Goal: Task Accomplishment & Management: Complete application form

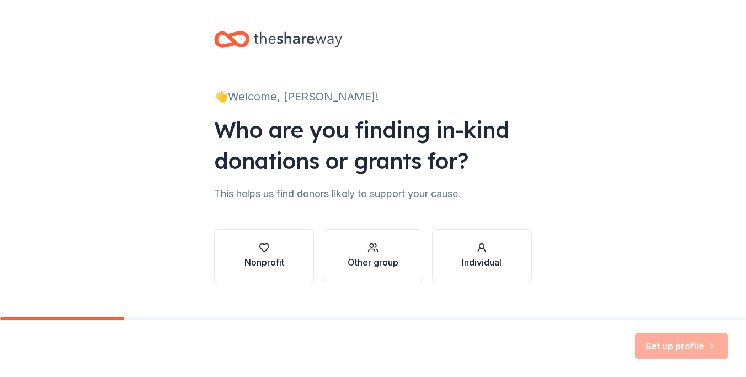
scroll to position [18, 0]
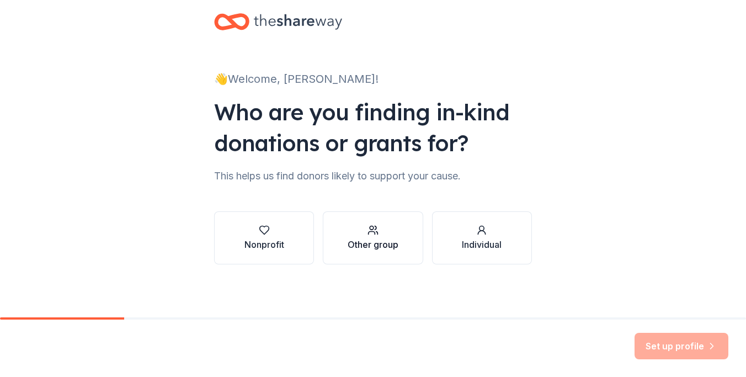
click at [392, 242] on div "Other group" at bounding box center [373, 244] width 51 height 13
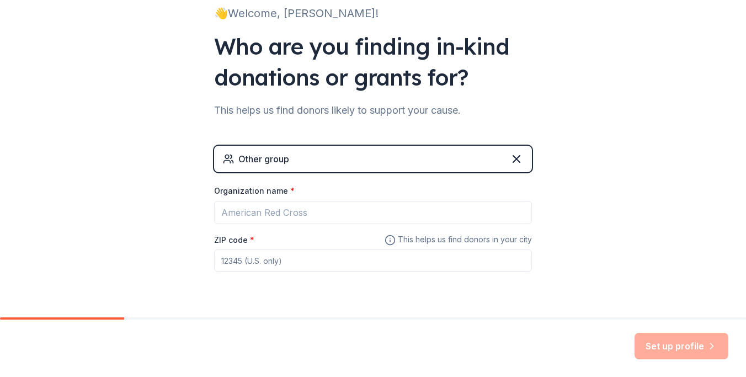
scroll to position [88, 0]
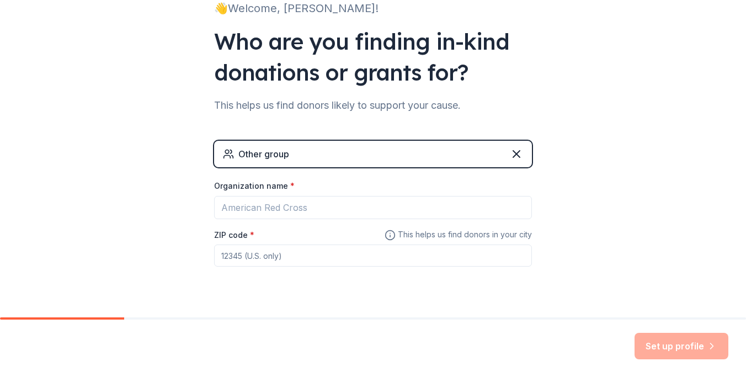
click at [391, 153] on div "Other group" at bounding box center [373, 154] width 318 height 27
click at [519, 153] on icon at bounding box center [516, 153] width 13 height 13
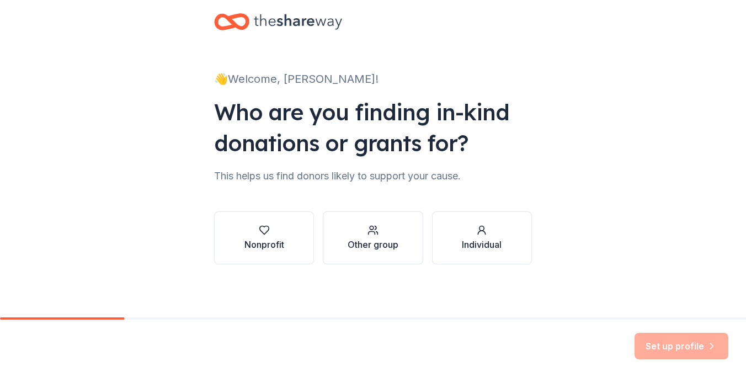
scroll to position [18, 0]
click at [282, 220] on button "Nonprofit" at bounding box center [264, 237] width 100 height 53
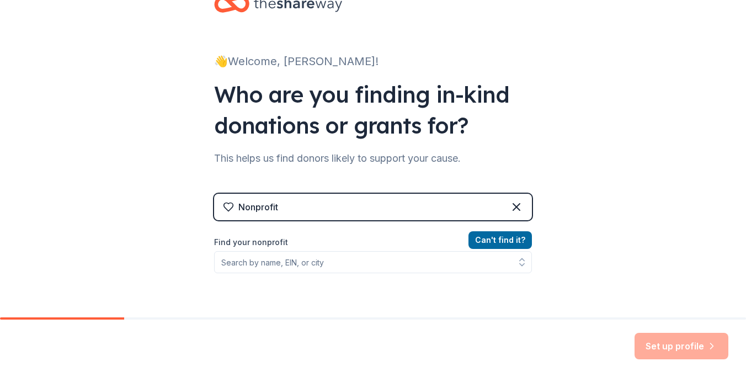
scroll to position [44, 0]
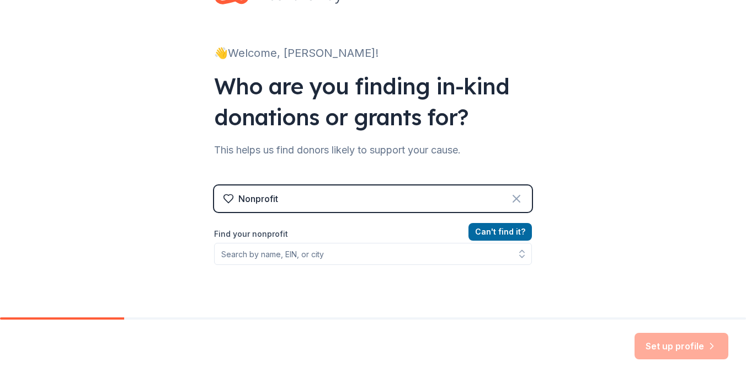
click at [516, 194] on icon at bounding box center [516, 198] width 13 height 13
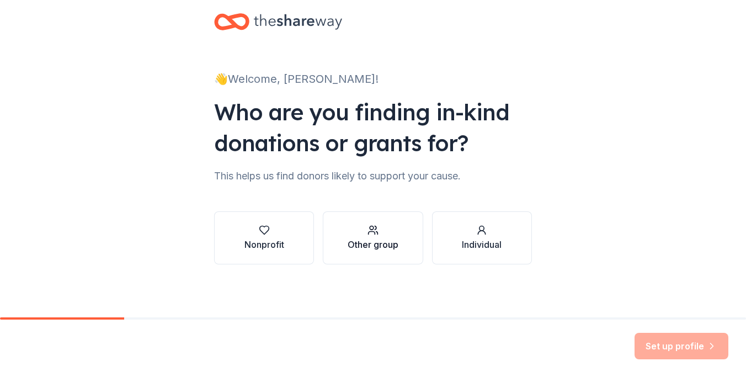
click at [378, 253] on button "Other group" at bounding box center [373, 237] width 100 height 53
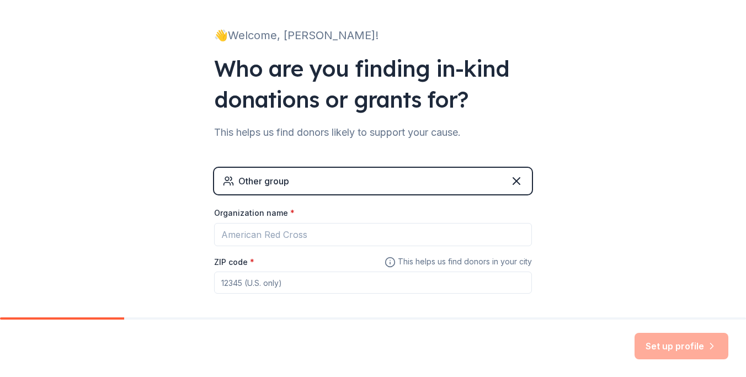
scroll to position [72, 0]
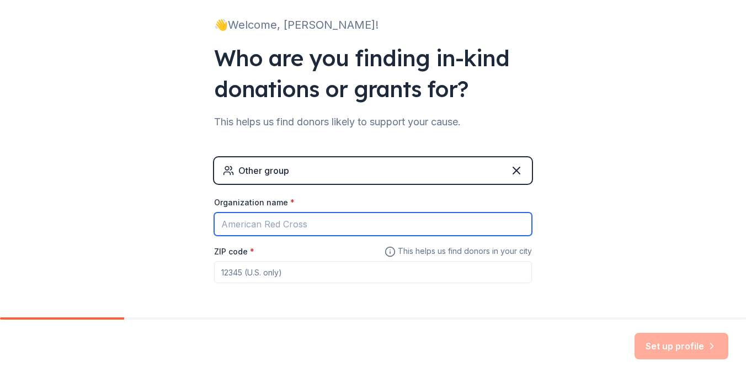
drag, startPoint x: 363, startPoint y: 226, endPoint x: 352, endPoint y: 198, distance: 30.0
click at [363, 225] on input "Organization name *" at bounding box center [373, 224] width 318 height 23
type input "York Suburban National Honor Society Feeding the Homeless"
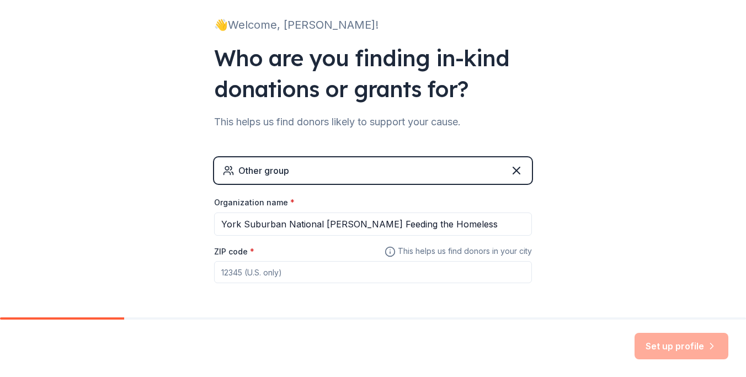
drag, startPoint x: 345, startPoint y: 273, endPoint x: 345, endPoint y: 232, distance: 41.4
click at [345, 273] on input "ZIP code *" at bounding box center [373, 272] width 318 height 22
type input "17403"
click at [635, 228] on div "👋 Welcome, Marcella! Who are you finding in-kind donations or grants for? This …" at bounding box center [373, 143] width 746 height 430
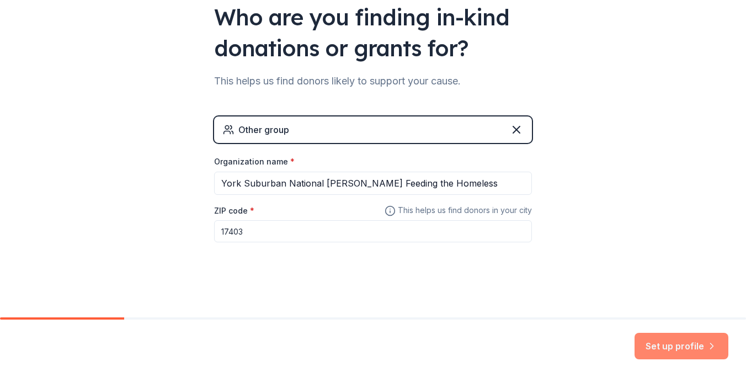
click at [664, 348] on button "Set up profile" at bounding box center [682, 346] width 94 height 27
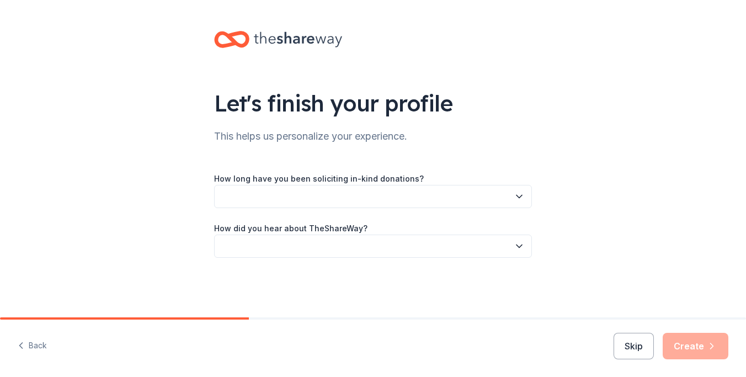
click at [513, 203] on button "button" at bounding box center [373, 196] width 318 height 23
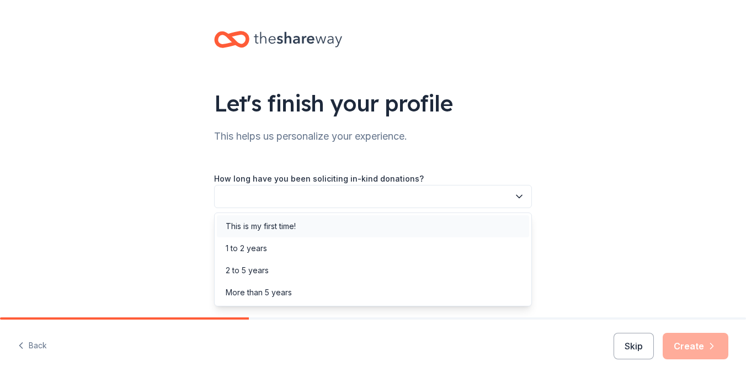
click at [507, 225] on div "This is my first time!" at bounding box center [373, 226] width 312 height 22
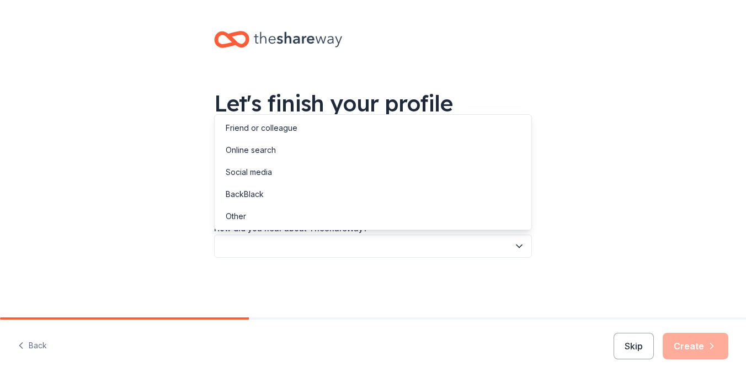
click at [515, 248] on icon "button" at bounding box center [519, 246] width 11 height 11
click at [480, 152] on div "Online search" at bounding box center [373, 150] width 312 height 22
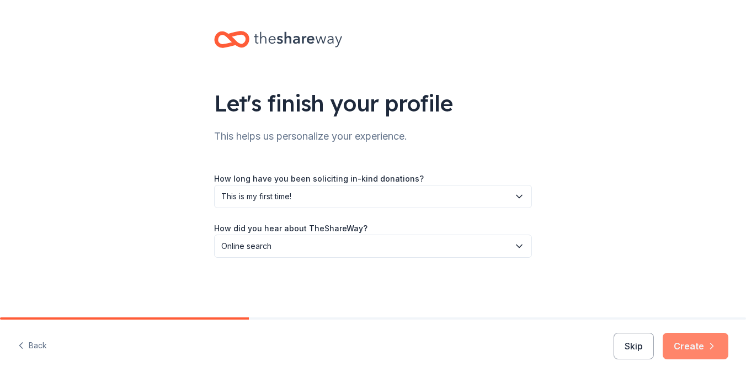
click at [697, 346] on button "Create" at bounding box center [696, 346] width 66 height 27
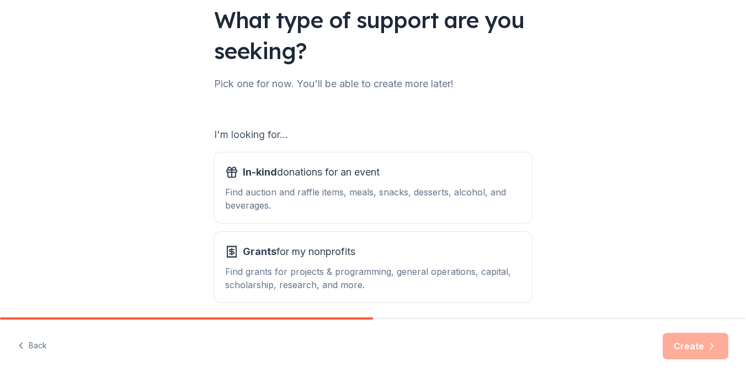
scroll to position [128, 0]
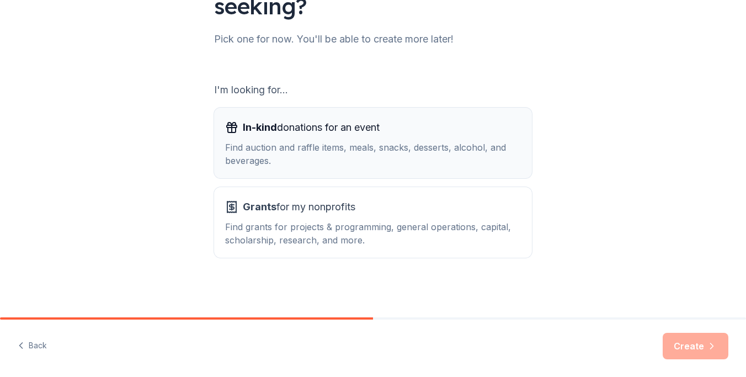
click at [405, 150] on div "Find auction and raffle items, meals, snacks, desserts, alcohol, and beverages." at bounding box center [373, 154] width 296 height 27
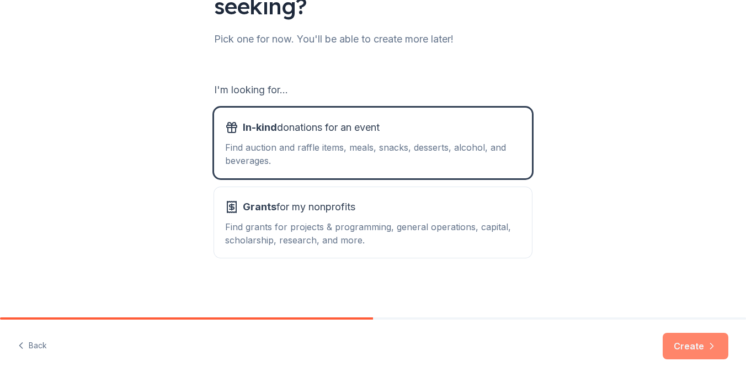
click at [686, 350] on button "Create" at bounding box center [696, 346] width 66 height 27
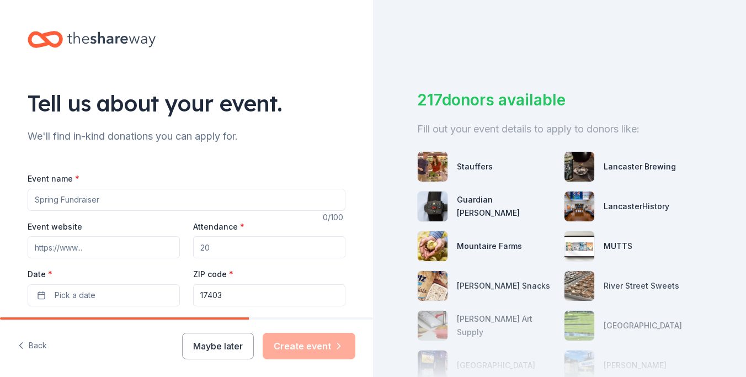
click at [262, 205] on input "Event name *" at bounding box center [187, 200] width 318 height 22
click at [289, 203] on input "Providing food and servinng those experiencing food and housing insecurity in d…" at bounding box center [187, 200] width 318 height 22
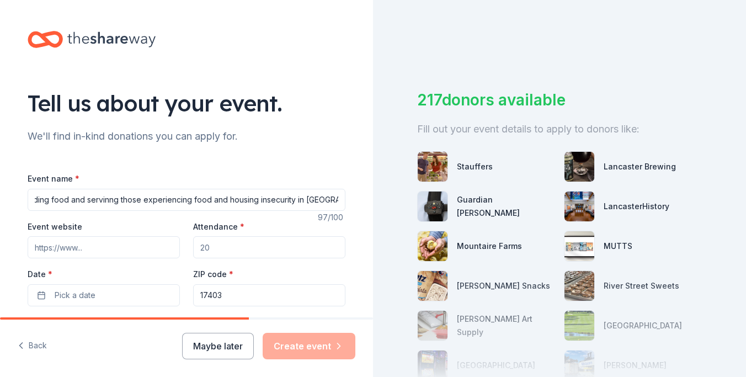
click at [103, 201] on input "Providing food and servinng those experiencing food and housing insecurity in i…" at bounding box center [187, 200] width 318 height 22
type input "Providing food and serving those experiencing food and housing insecurity in in…"
click at [229, 249] on input "Attendance *" at bounding box center [269, 247] width 152 height 22
type input "150"
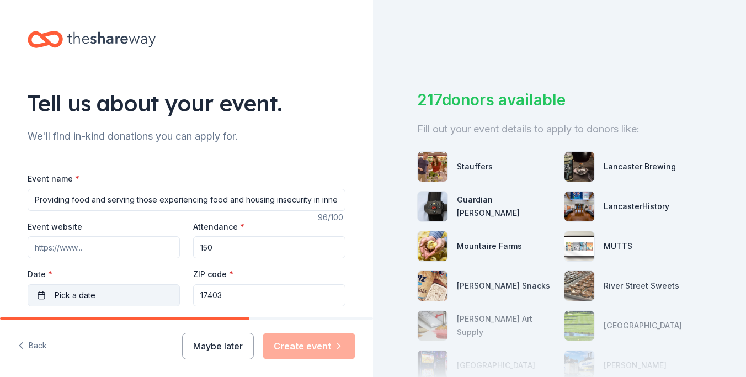
click at [149, 292] on button "Pick a date" at bounding box center [104, 295] width 152 height 22
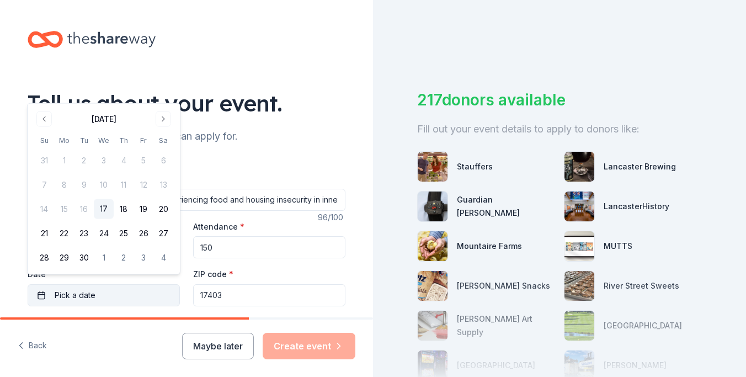
scroll to position [28, 0]
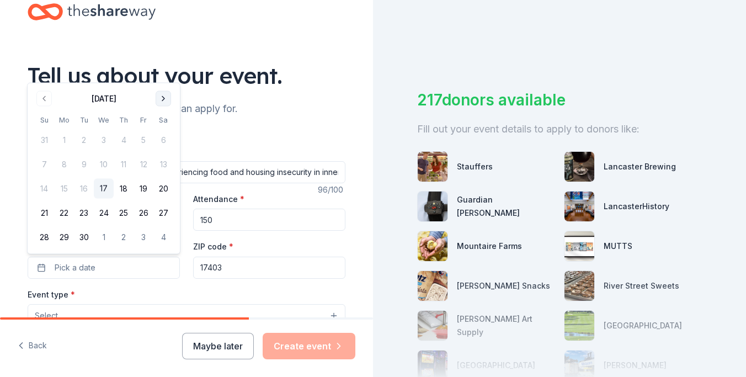
click at [169, 99] on button "Go to next month" at bounding box center [163, 98] width 15 height 15
click at [169, 216] on button "25" at bounding box center [163, 213] width 20 height 20
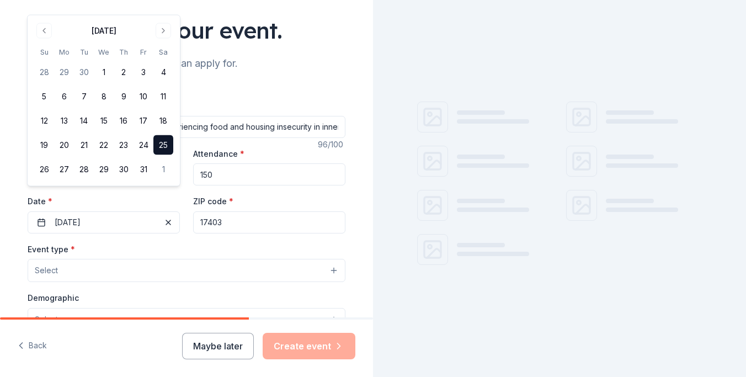
scroll to position [99, 0]
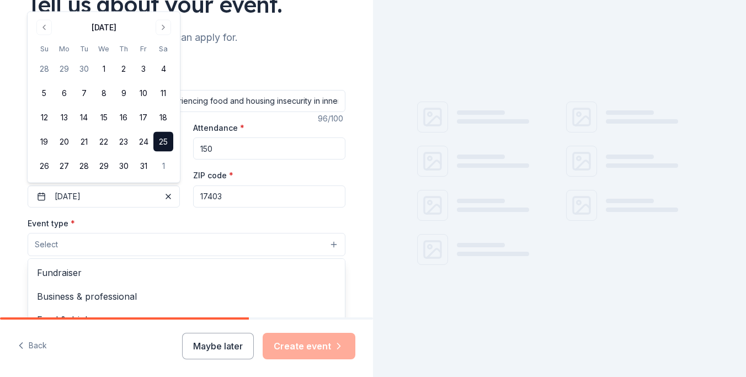
click at [182, 246] on button "Select" at bounding box center [187, 244] width 318 height 23
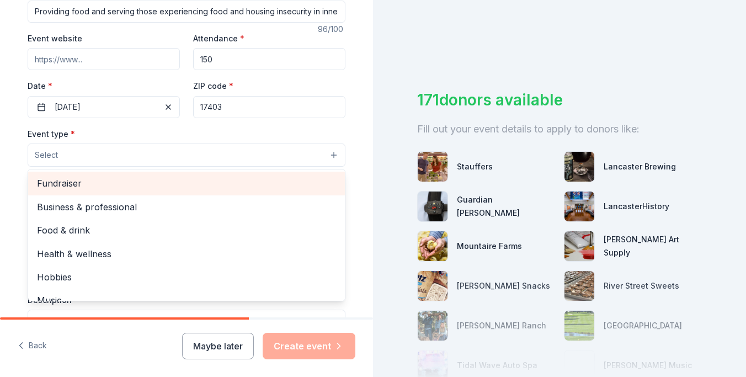
scroll to position [190, 0]
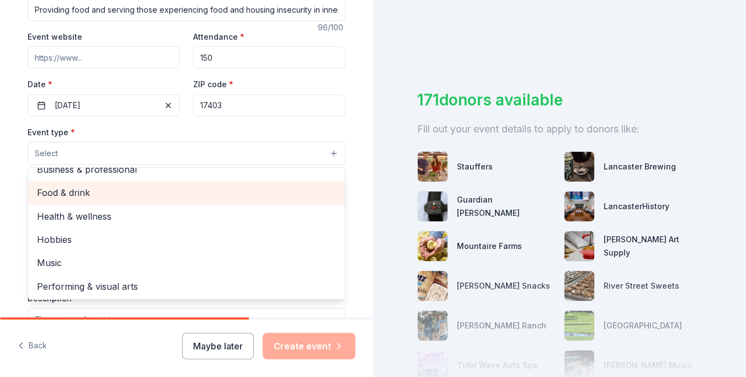
click at [187, 190] on span "Food & drink" at bounding box center [186, 193] width 299 height 14
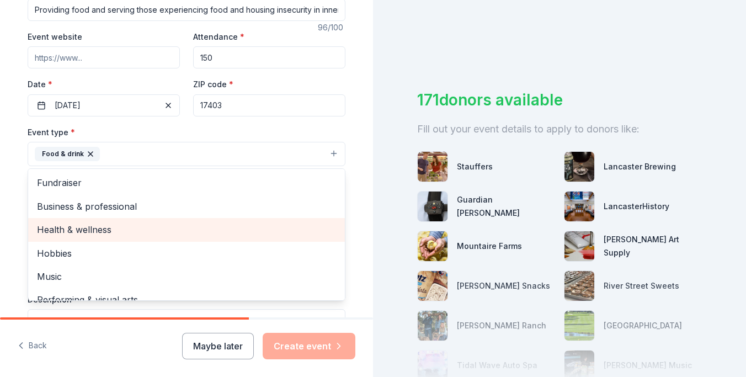
scroll to position [13, 0]
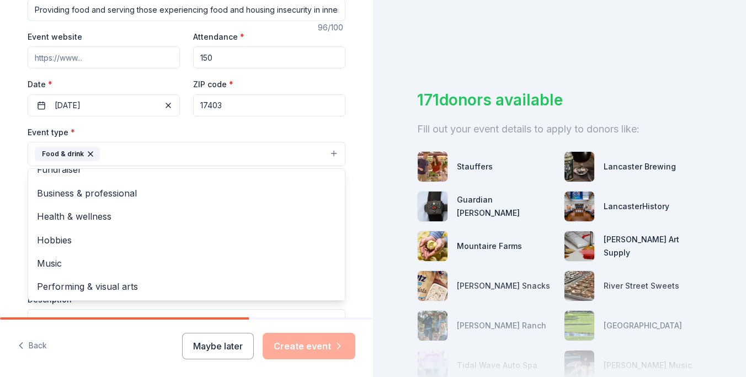
click at [280, 133] on div "Event type * Food & drink Fundraiser Business & professional Health & wellness …" at bounding box center [187, 145] width 318 height 41
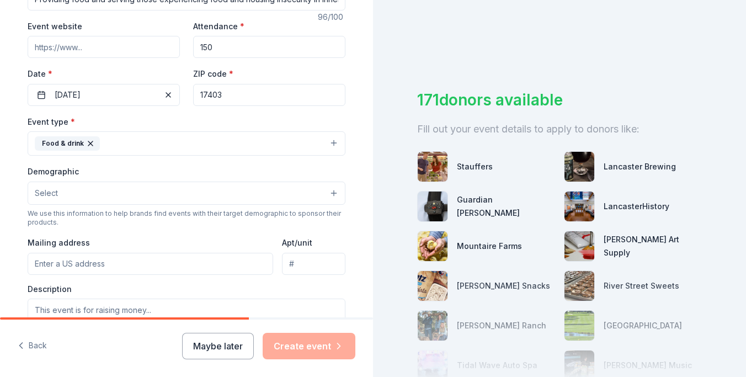
scroll to position [201, 0]
click at [230, 193] on button "Select" at bounding box center [187, 192] width 318 height 23
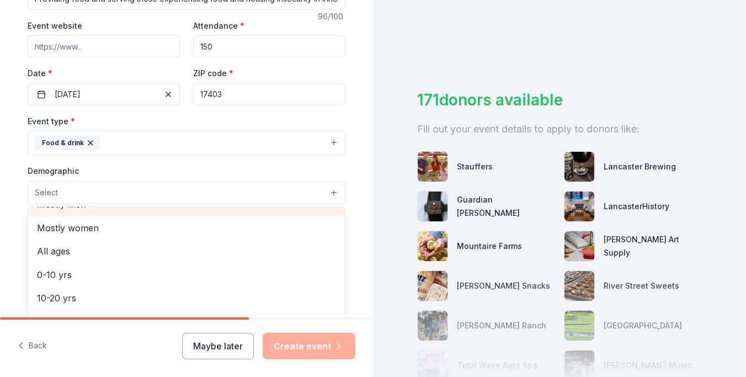
scroll to position [41, 0]
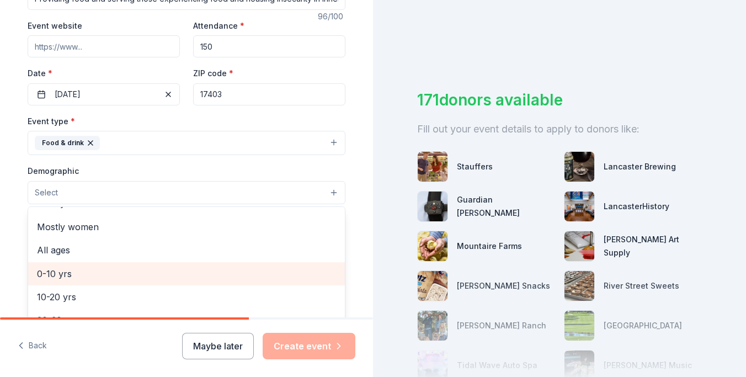
click at [220, 267] on span "0-10 yrs" at bounding box center [186, 274] width 299 height 14
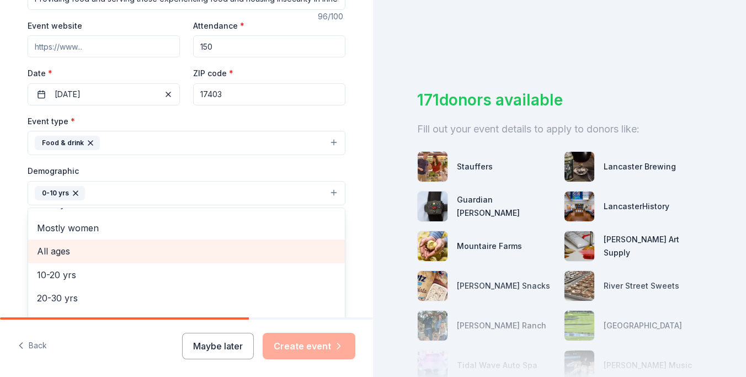
click at [215, 250] on span "All ages" at bounding box center [186, 251] width 299 height 14
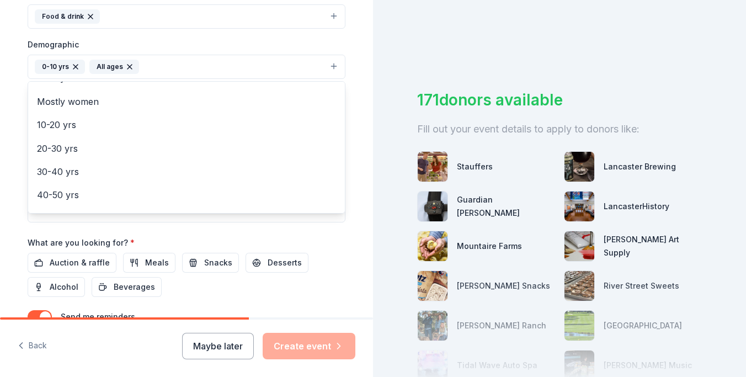
scroll to position [341, 0]
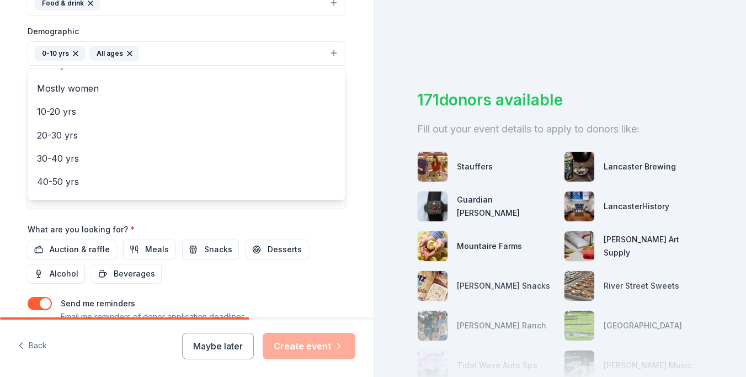
click at [157, 245] on div "Event name * Providing food and serving those experiencing food and housing ins…" at bounding box center [187, 87] width 318 height 512
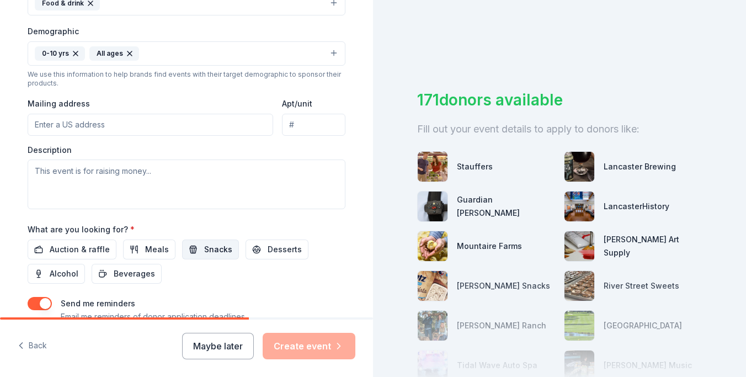
click at [204, 254] on span "Snacks" at bounding box center [218, 249] width 28 height 13
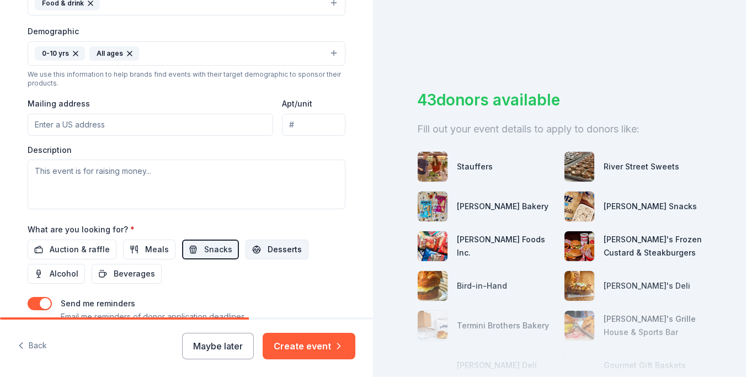
click at [271, 250] on span "Desserts" at bounding box center [285, 249] width 34 height 13
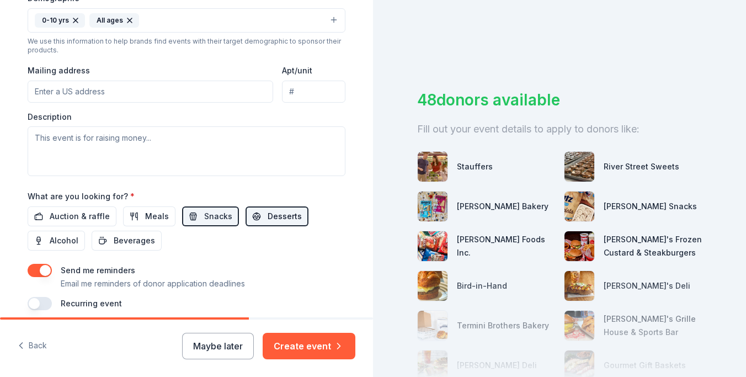
scroll to position [420, 0]
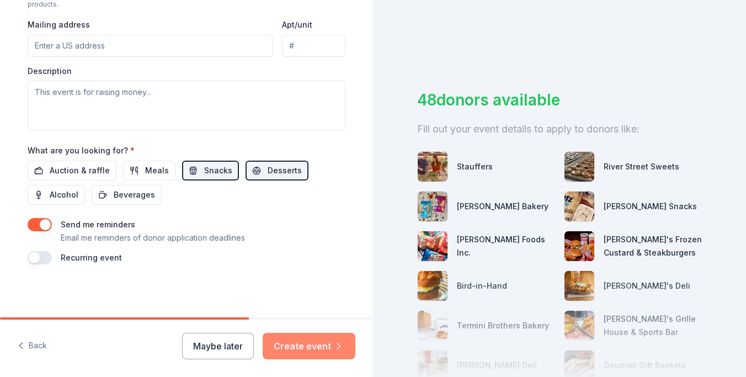
click at [342, 354] on button "Create event" at bounding box center [309, 346] width 93 height 27
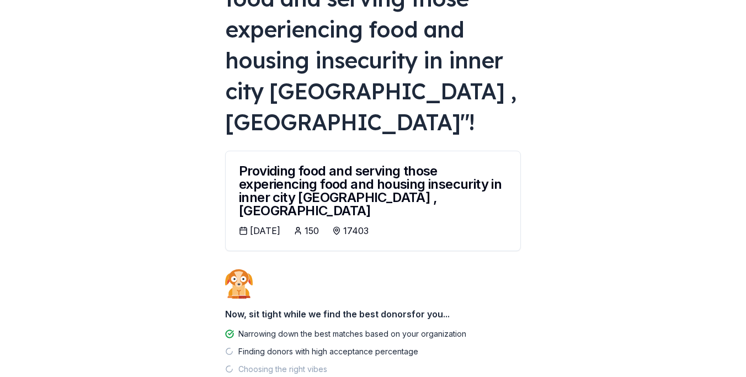
scroll to position [146, 0]
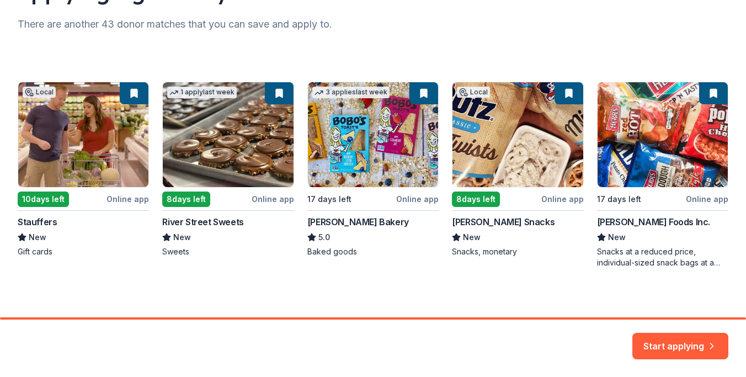
scroll to position [147, 0]
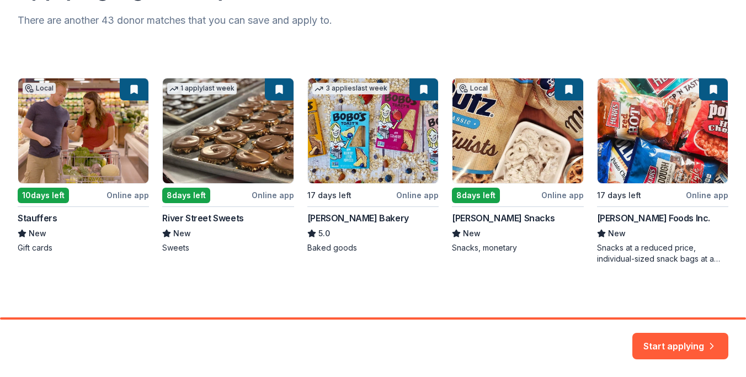
click at [540, 116] on div "Local 10 days left Online app Stauffers New Gift cards 1 apply last week 8 days…" at bounding box center [373, 171] width 711 height 187
click at [671, 346] on button "Start applying" at bounding box center [681, 345] width 96 height 27
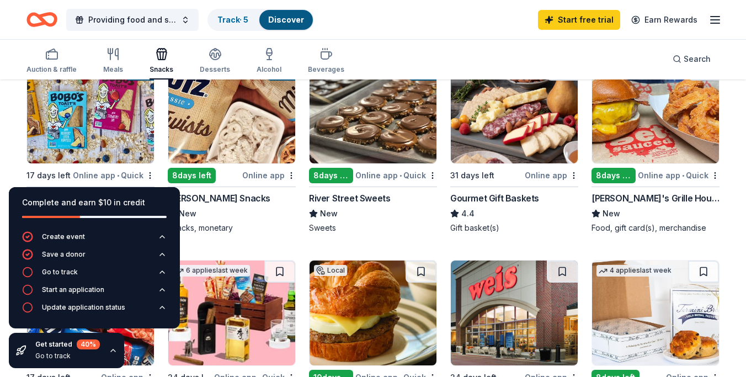
scroll to position [372, 0]
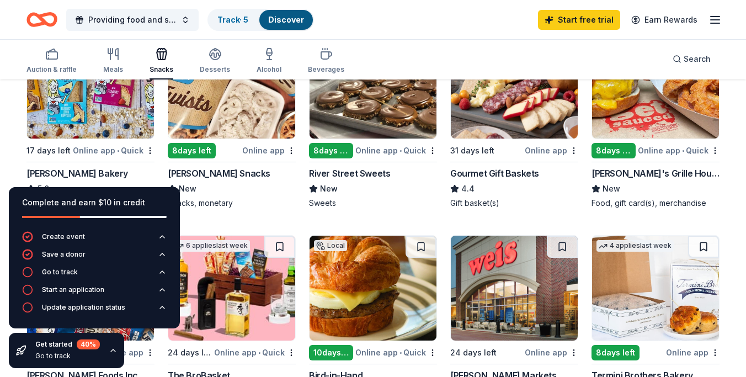
click at [158, 197] on div "Complete and earn $10 in credit" at bounding box center [94, 202] width 145 height 13
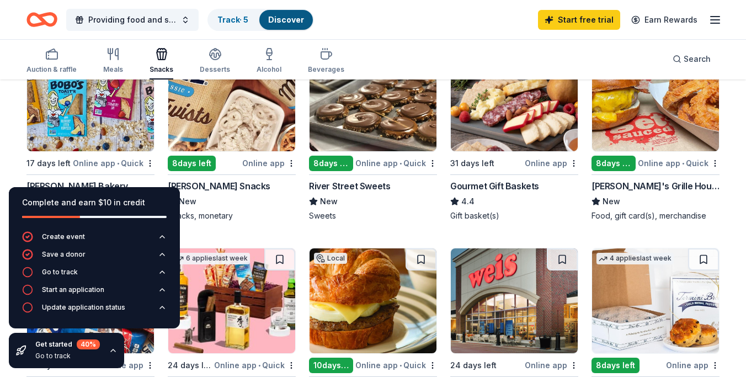
scroll to position [361, 0]
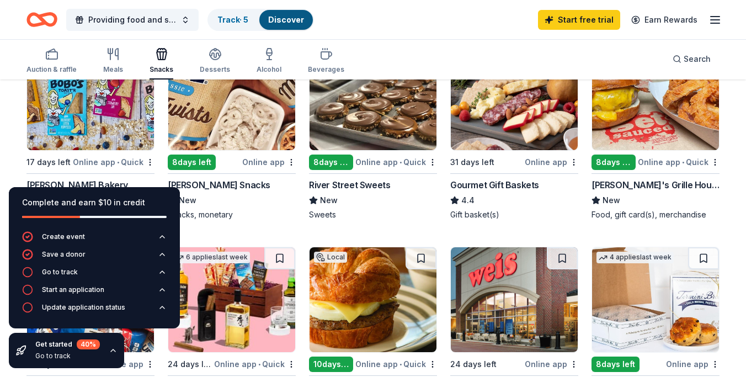
click at [115, 357] on div "Get started 40 % Go to track" at bounding box center [66, 350] width 115 height 35
click at [114, 352] on icon "button" at bounding box center [113, 350] width 9 height 9
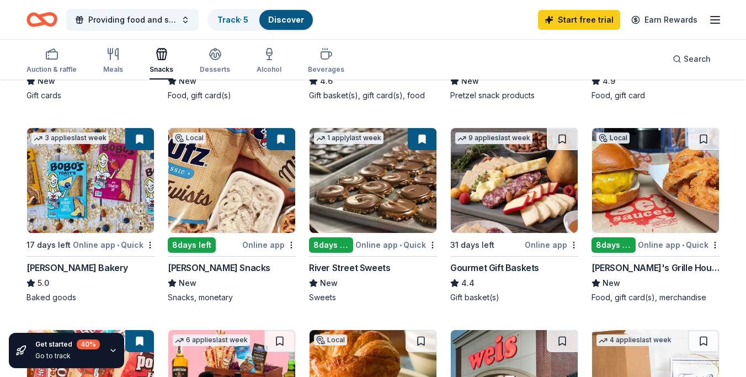
scroll to position [276, 0]
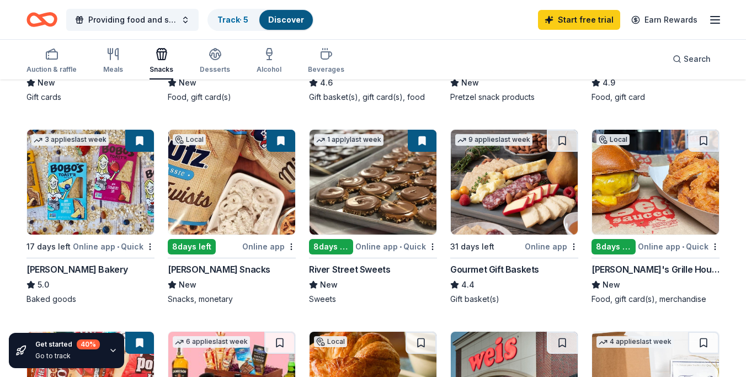
click at [281, 246] on div "Online app" at bounding box center [269, 247] width 54 height 14
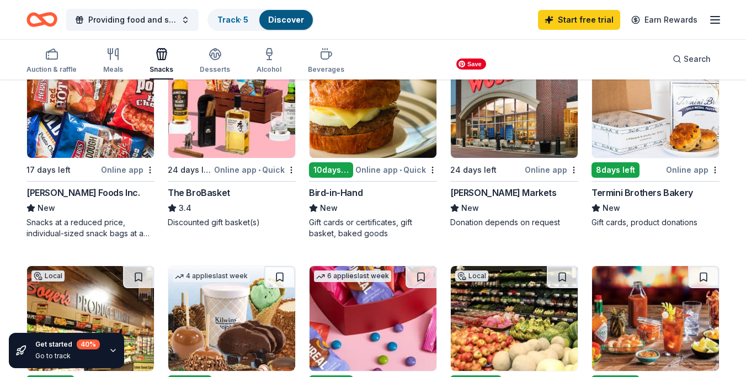
scroll to position [559, 0]
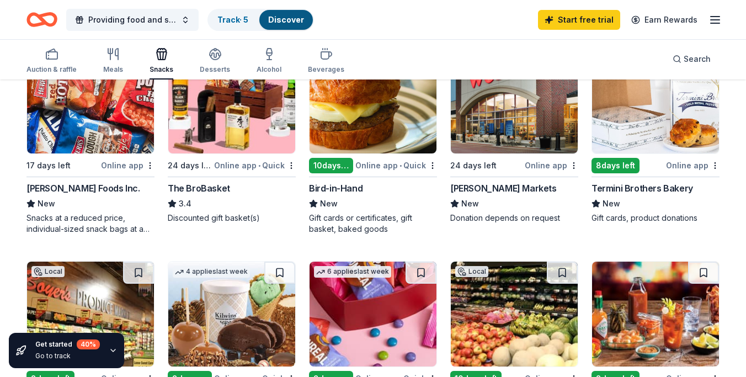
click at [65, 186] on div "Herr Foods Inc." at bounding box center [83, 188] width 113 height 13
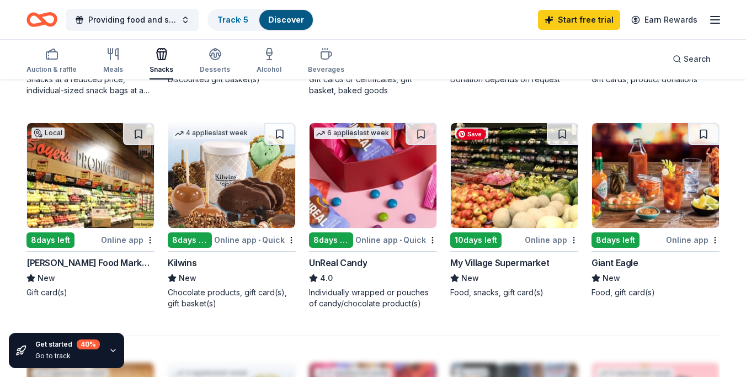
scroll to position [700, 0]
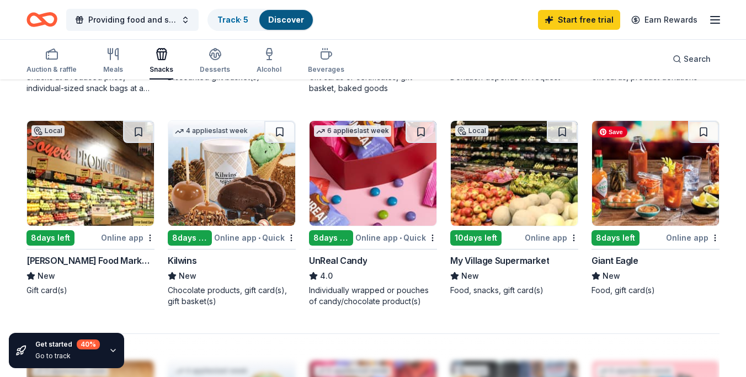
click at [658, 179] on img at bounding box center [655, 173] width 127 height 105
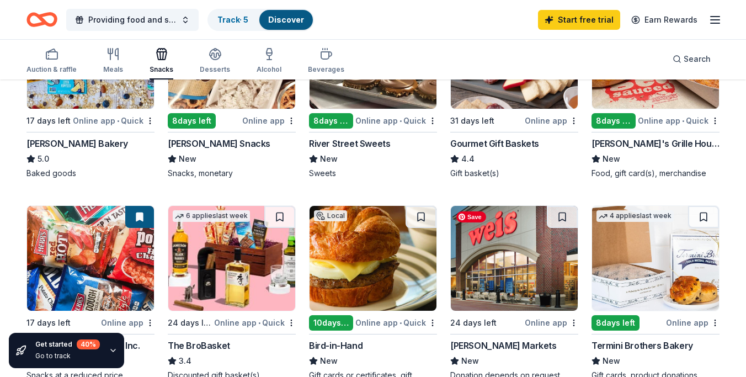
scroll to position [405, 0]
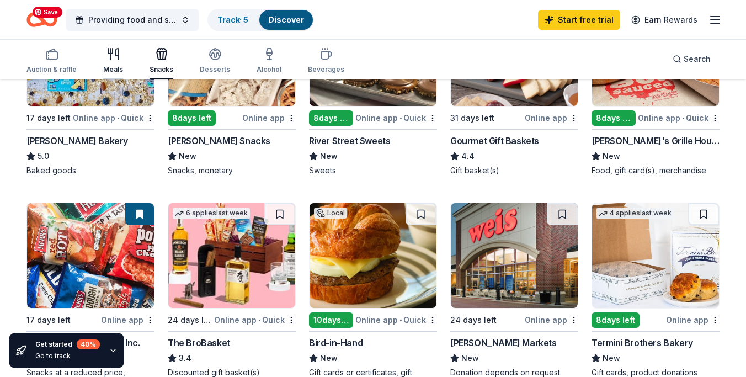
click at [104, 50] on div "button" at bounding box center [113, 53] width 20 height 13
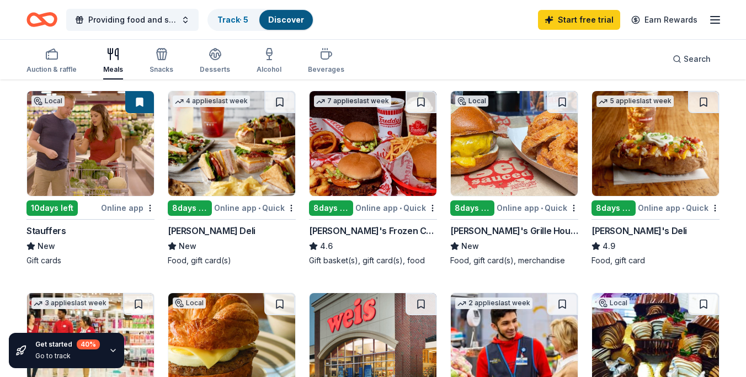
scroll to position [160, 0]
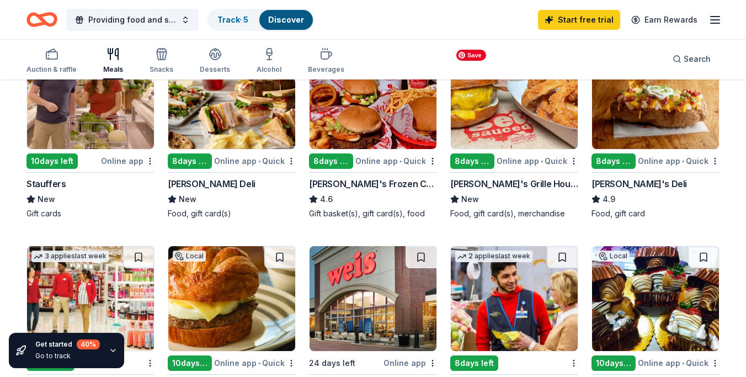
click at [524, 103] on img at bounding box center [514, 96] width 127 height 105
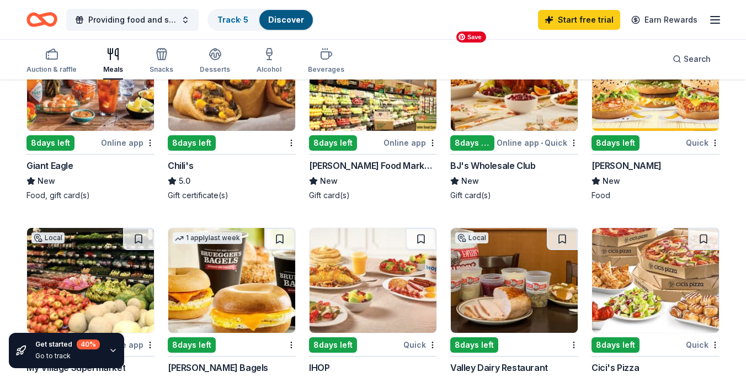
scroll to position [593, 0]
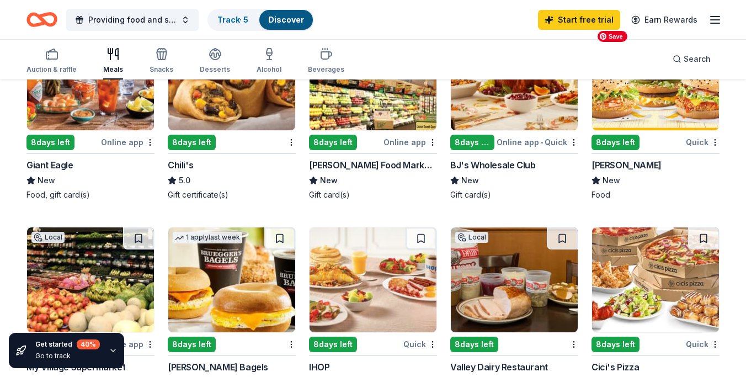
click at [681, 113] on img at bounding box center [655, 77] width 127 height 105
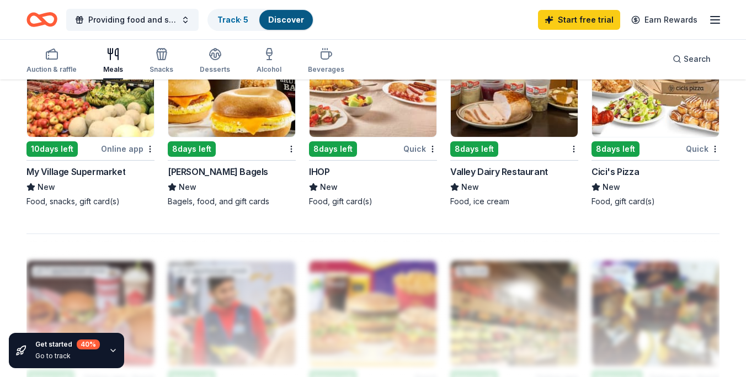
scroll to position [831, 0]
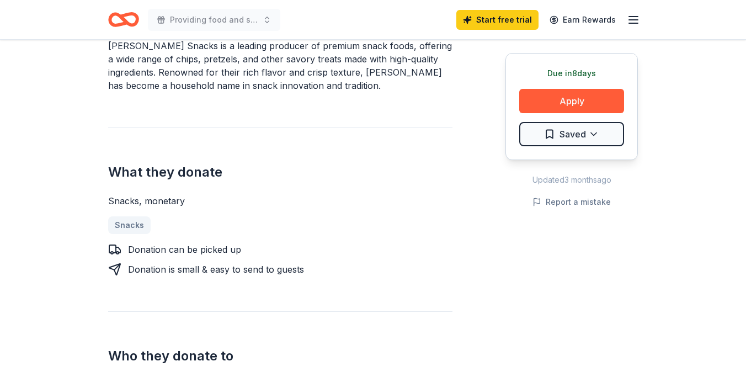
scroll to position [354, 0]
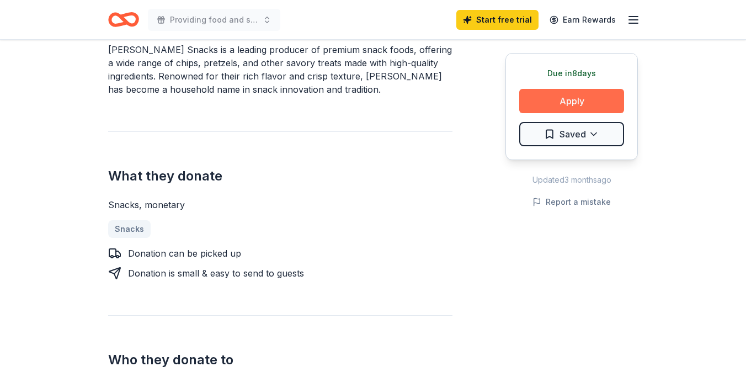
click at [597, 105] on button "Apply" at bounding box center [572, 101] width 105 height 24
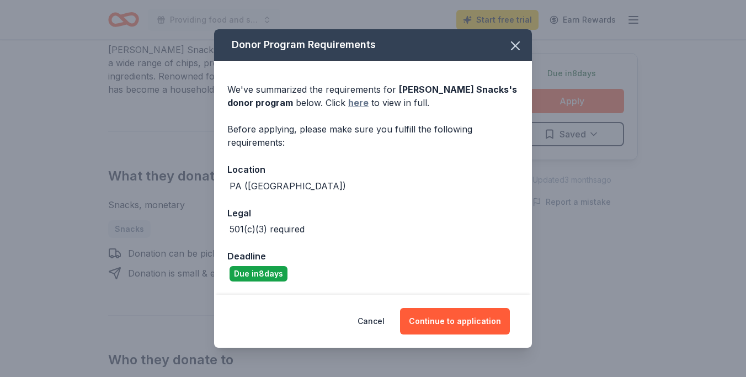
click at [348, 102] on link "here" at bounding box center [358, 102] width 20 height 13
click at [474, 336] on div "Cancel Continue to application" at bounding box center [373, 321] width 318 height 53
click at [473, 319] on button "Continue to application" at bounding box center [455, 321] width 110 height 27
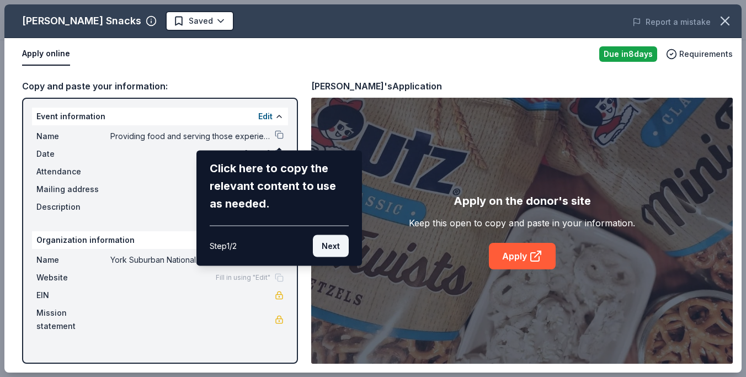
click at [324, 243] on button "Next" at bounding box center [331, 246] width 36 height 22
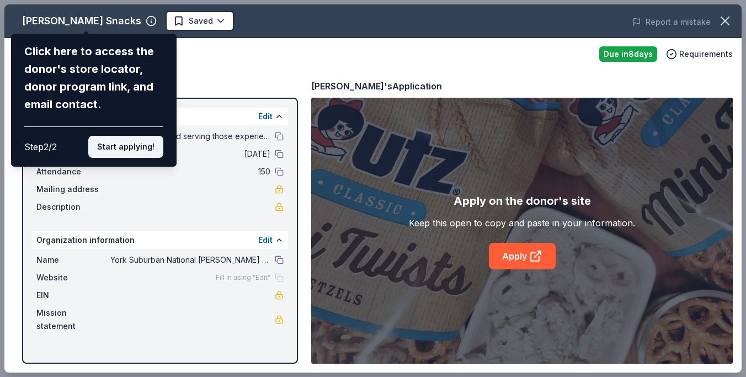
click at [129, 153] on button "Start applying!" at bounding box center [125, 147] width 75 height 22
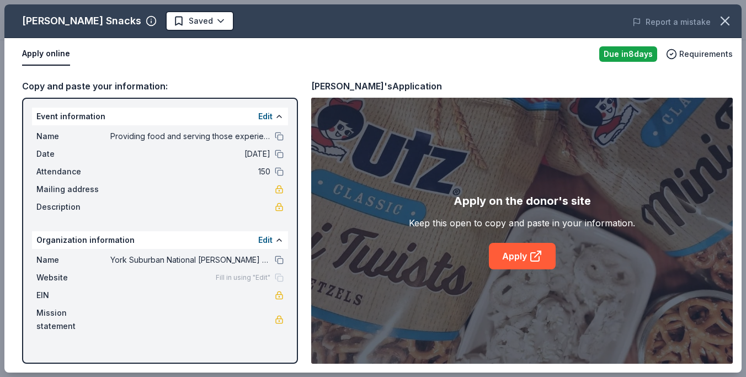
click at [80, 196] on span "Mailing address" at bounding box center [73, 189] width 74 height 13
click at [80, 210] on span "Description" at bounding box center [73, 206] width 74 height 13
click at [512, 253] on link "Apply" at bounding box center [522, 256] width 67 height 27
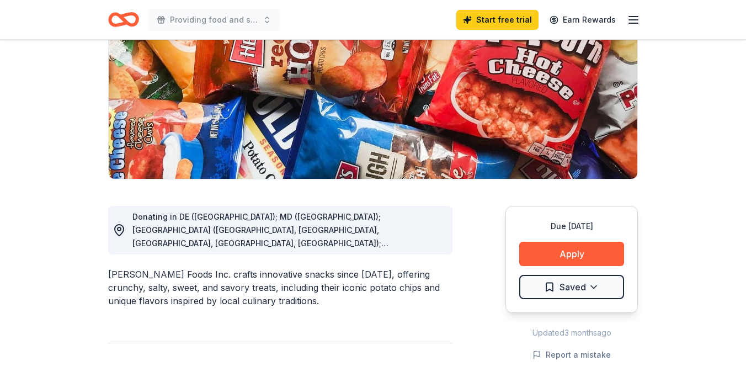
scroll to position [183, 0]
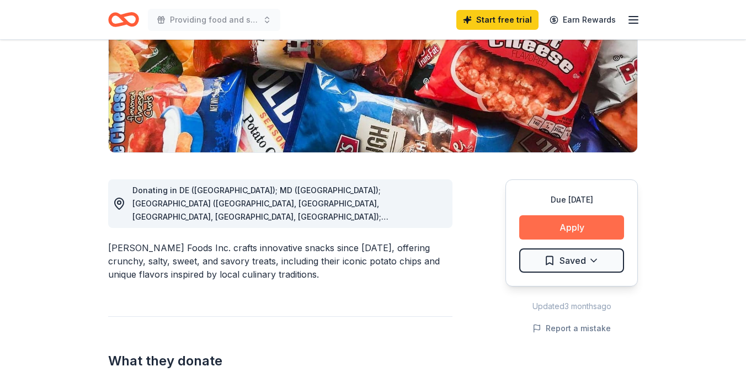
click at [601, 227] on button "Apply" at bounding box center [572, 227] width 105 height 24
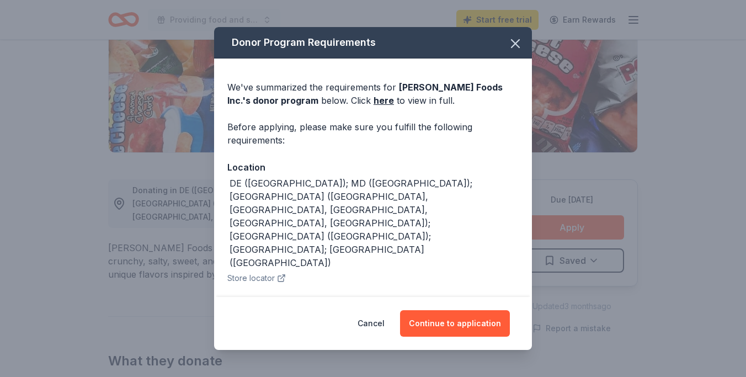
scroll to position [23, 0]
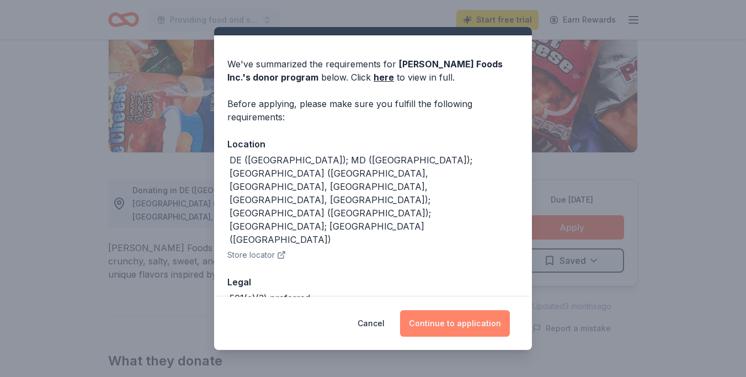
click at [482, 320] on button "Continue to application" at bounding box center [455, 323] width 110 height 27
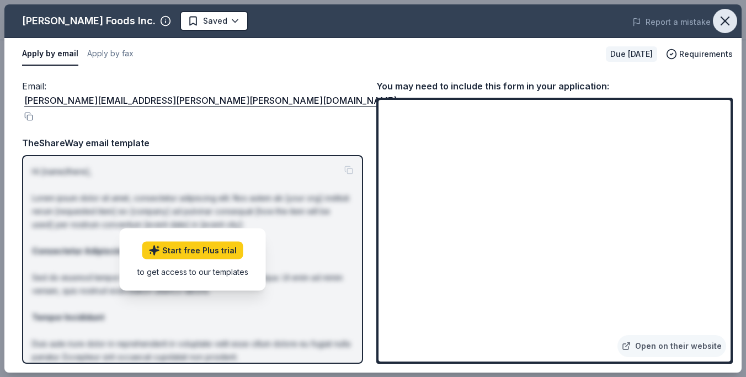
click at [729, 17] on icon "button" at bounding box center [726, 21] width 8 height 8
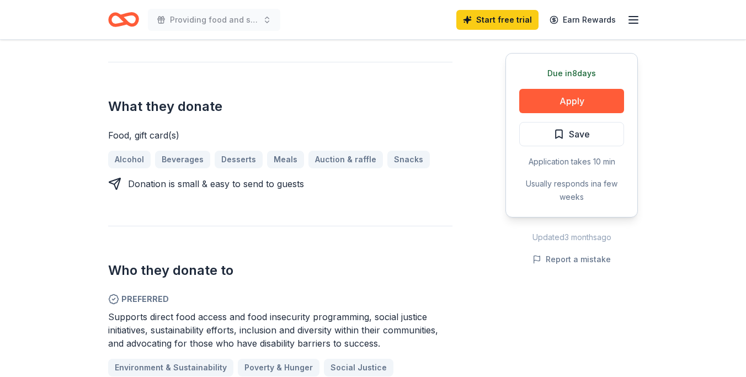
scroll to position [433, 0]
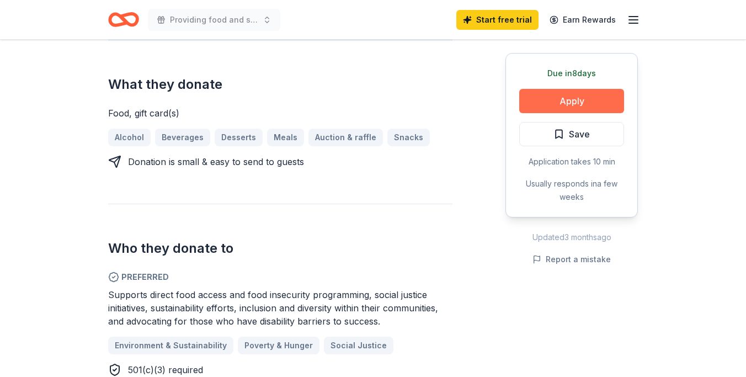
click at [583, 104] on button "Apply" at bounding box center [572, 101] width 105 height 24
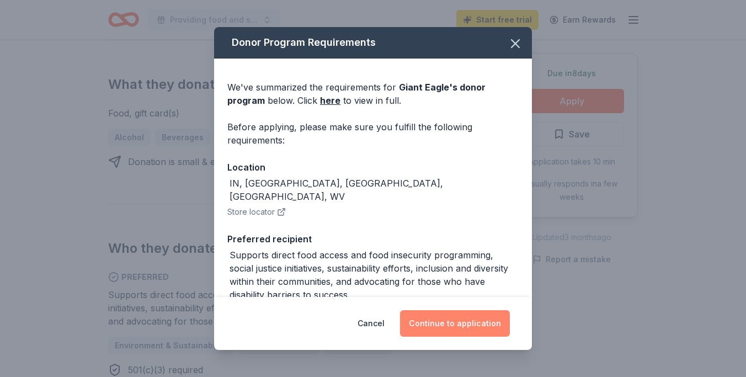
click at [489, 326] on button "Continue to application" at bounding box center [455, 323] width 110 height 27
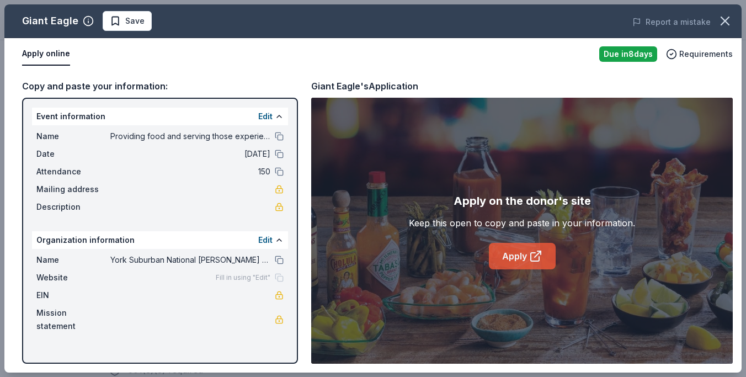
click at [516, 256] on link "Apply" at bounding box center [522, 256] width 67 height 27
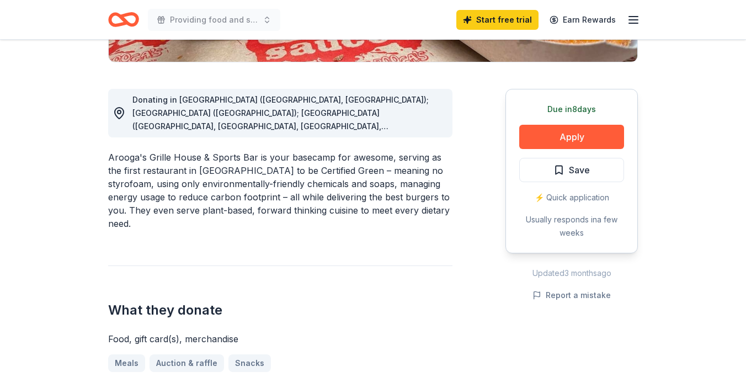
scroll to position [271, 0]
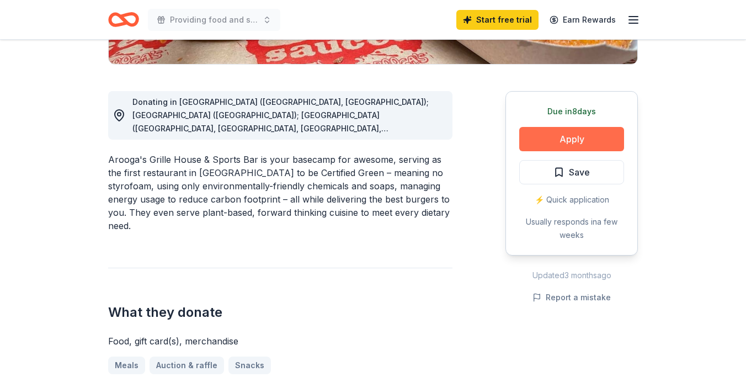
click at [570, 133] on button "Apply" at bounding box center [572, 139] width 105 height 24
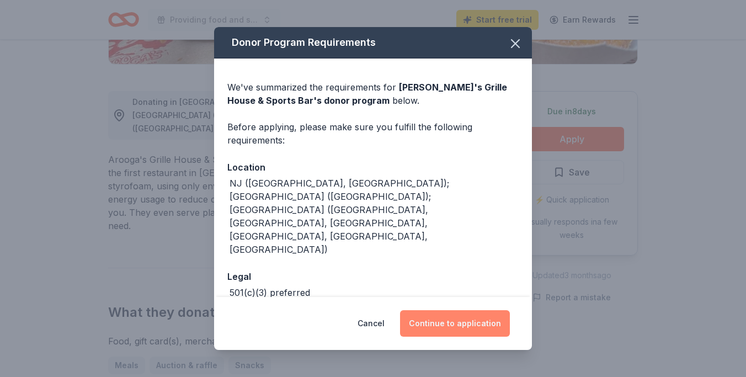
click at [421, 320] on button "Continue to application" at bounding box center [455, 323] width 110 height 27
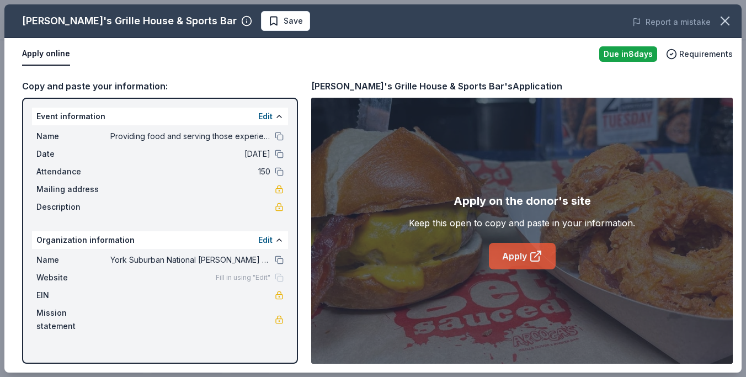
click at [527, 261] on link "Apply" at bounding box center [522, 256] width 67 height 27
click at [727, 24] on icon "button" at bounding box center [725, 20] width 15 height 15
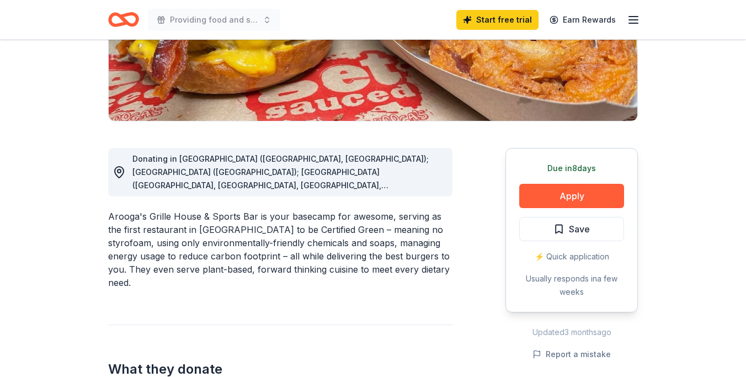
scroll to position [153, 0]
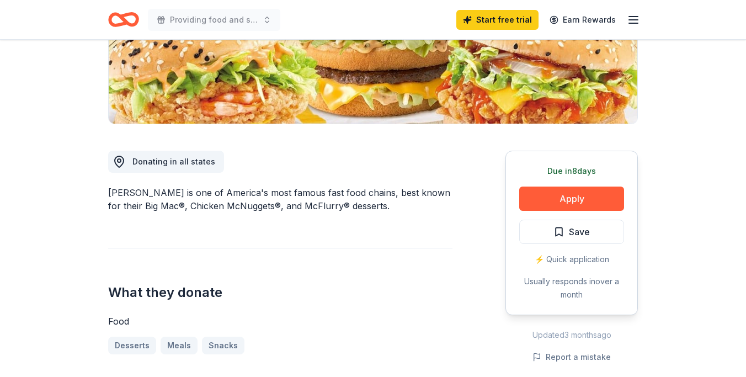
scroll to position [213, 0]
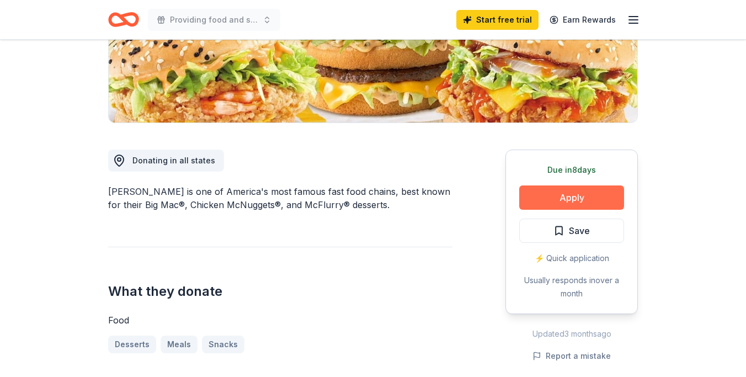
click at [574, 198] on button "Apply" at bounding box center [572, 198] width 105 height 24
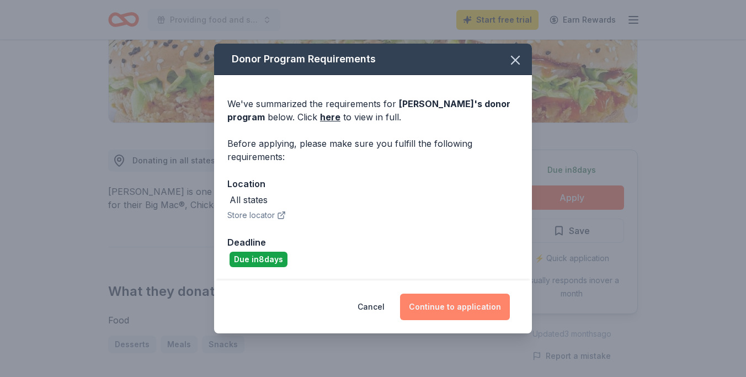
click at [507, 308] on button "Continue to application" at bounding box center [455, 307] width 110 height 27
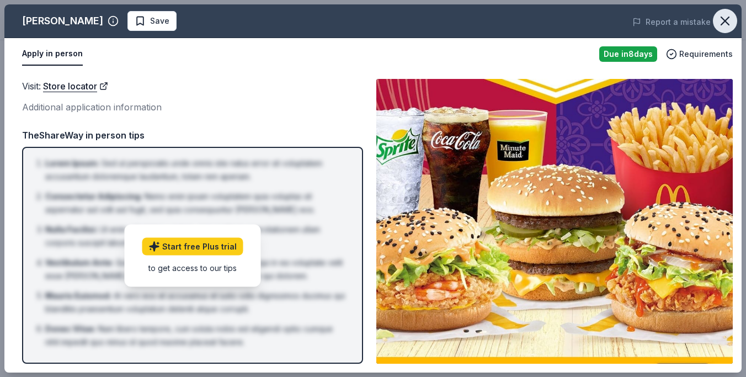
click at [727, 26] on icon "button" at bounding box center [725, 20] width 15 height 15
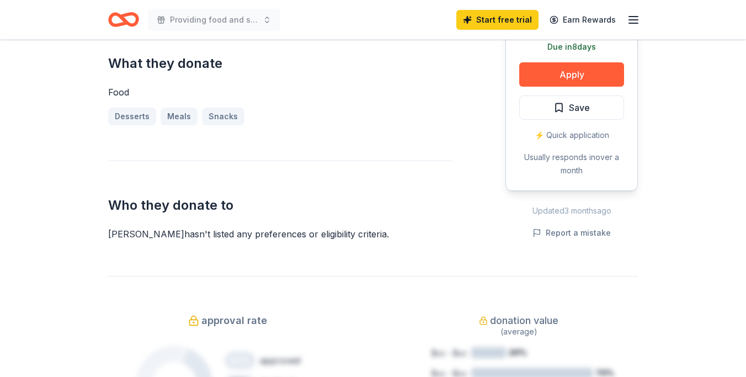
scroll to position [536, 0]
